Goal: Check status: Check status

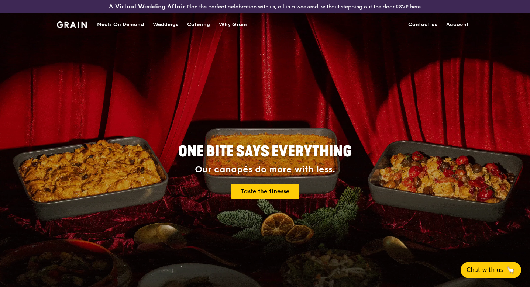
click at [460, 24] on link "Account" at bounding box center [457, 25] width 31 height 22
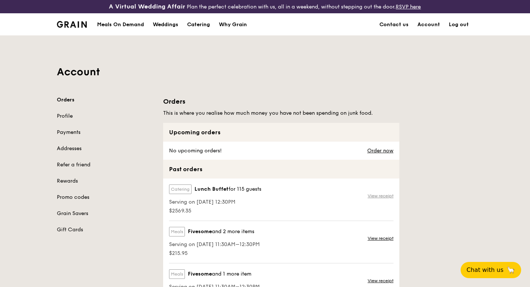
click at [385, 194] on link "View receipt" at bounding box center [381, 196] width 26 height 6
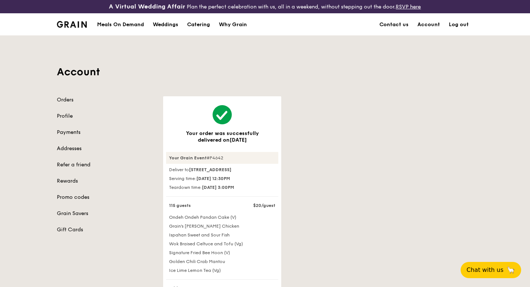
click at [72, 95] on div "Account Orders Profile Payments Addresses Refer a friend Rewards Promo codes Gr…" at bounding box center [264, 226] width 425 height 381
click at [71, 98] on link "Orders" at bounding box center [105, 99] width 97 height 7
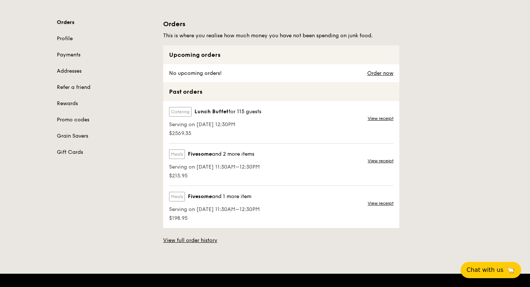
scroll to position [82, 0]
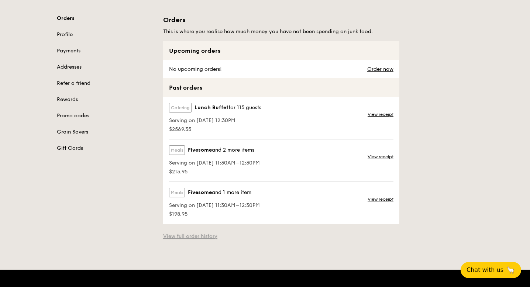
click at [182, 238] on link "View full order history" at bounding box center [190, 236] width 54 height 7
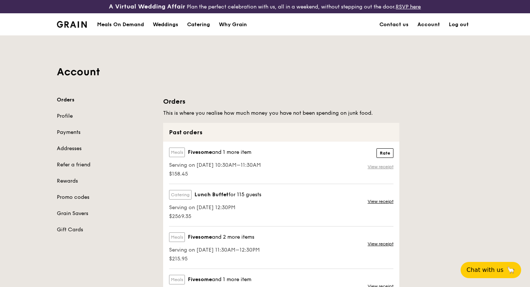
click at [378, 166] on link "View receipt" at bounding box center [381, 167] width 26 height 6
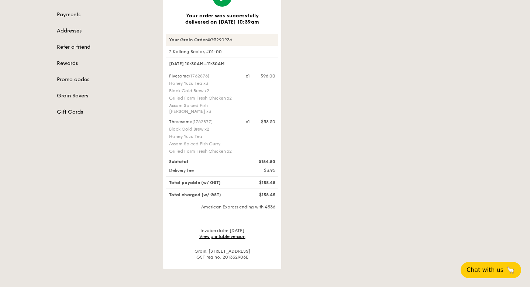
scroll to position [115, 0]
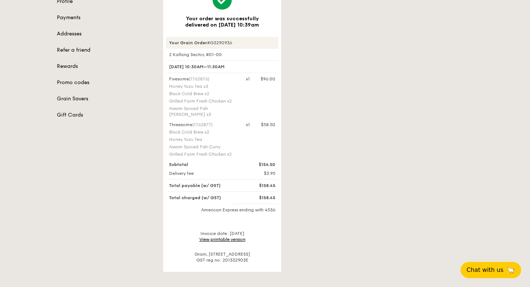
click at [227, 237] on link "View printable version" at bounding box center [222, 239] width 46 height 5
